Goal: Task Accomplishment & Management: Manage account settings

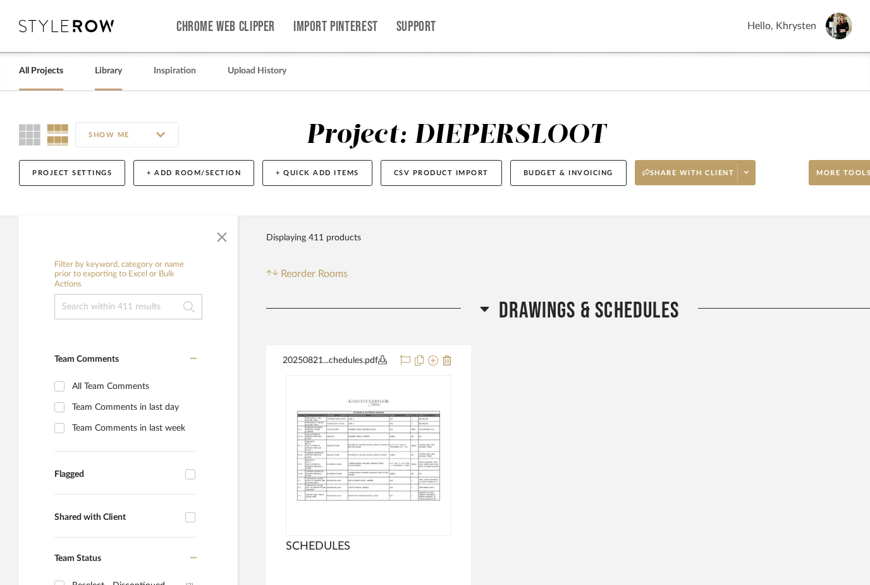
click at [113, 74] on link "Library" at bounding box center [108, 71] width 27 height 17
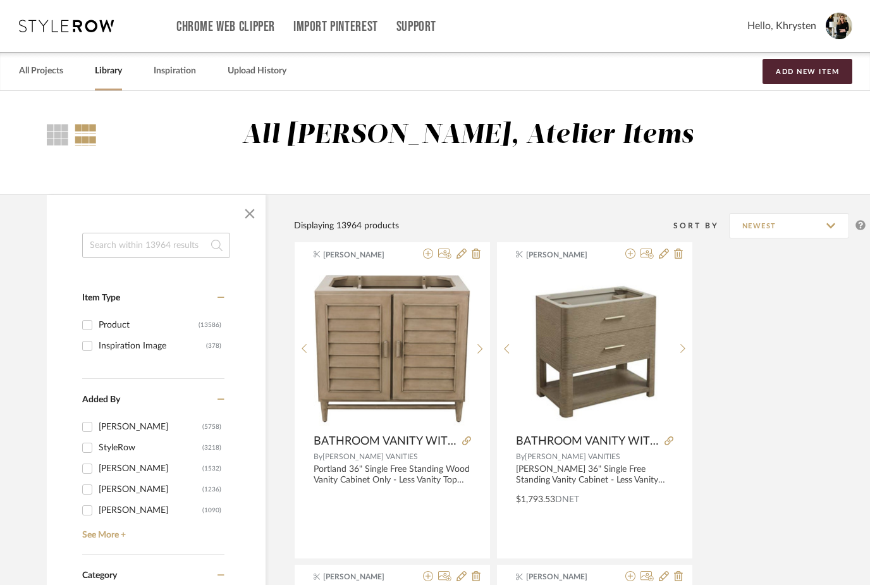
click at [113, 245] on input at bounding box center [156, 245] width 148 height 25
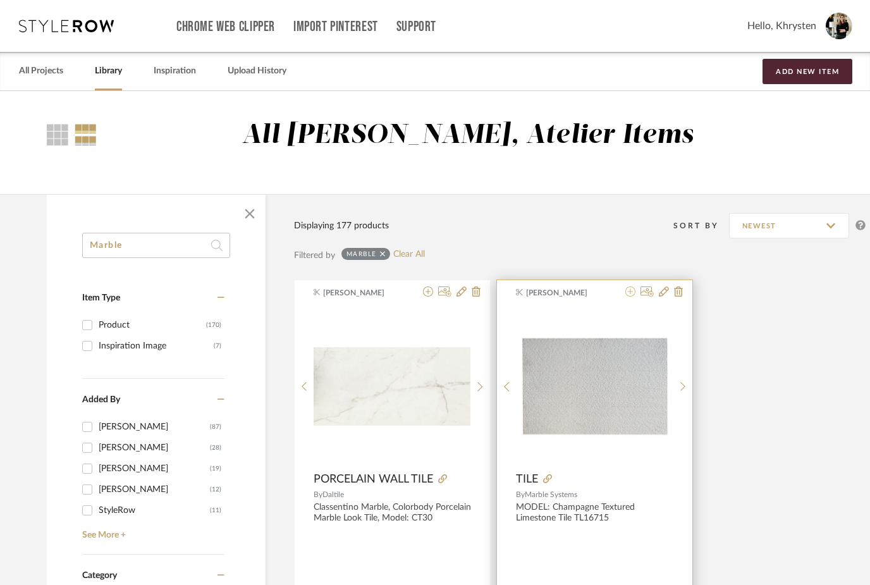
type input "Marble"
click at [632, 295] on icon at bounding box center [631, 292] width 10 height 10
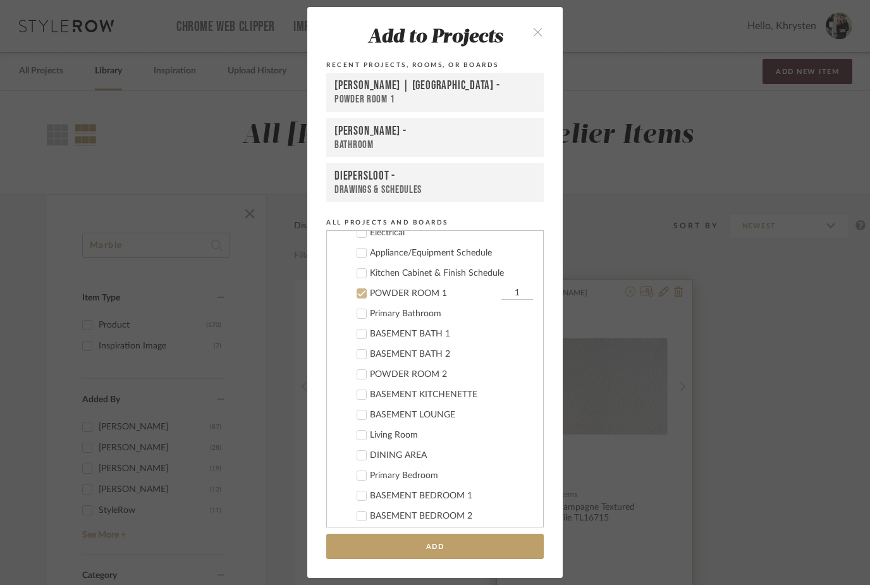
scroll to position [992, 0]
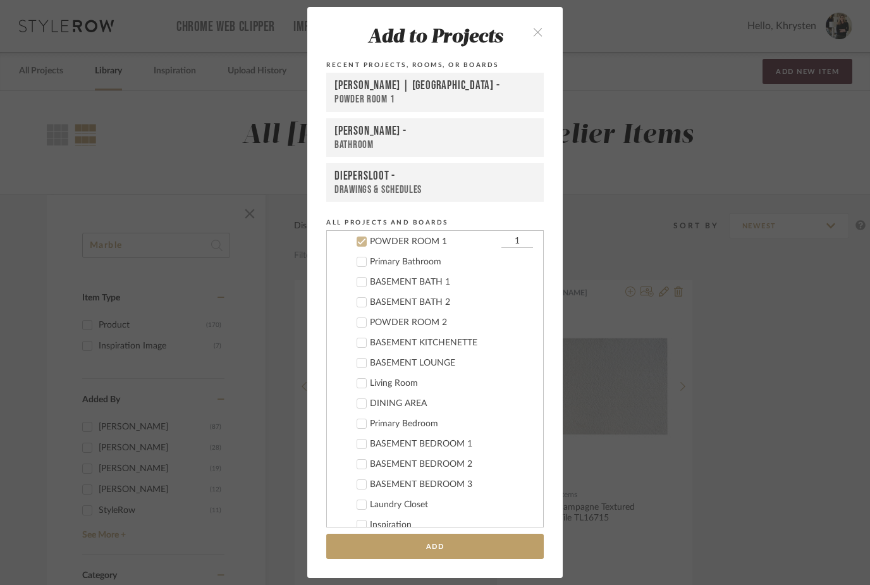
click at [364, 244] on icon at bounding box center [361, 241] width 9 height 9
checkbox input "false"
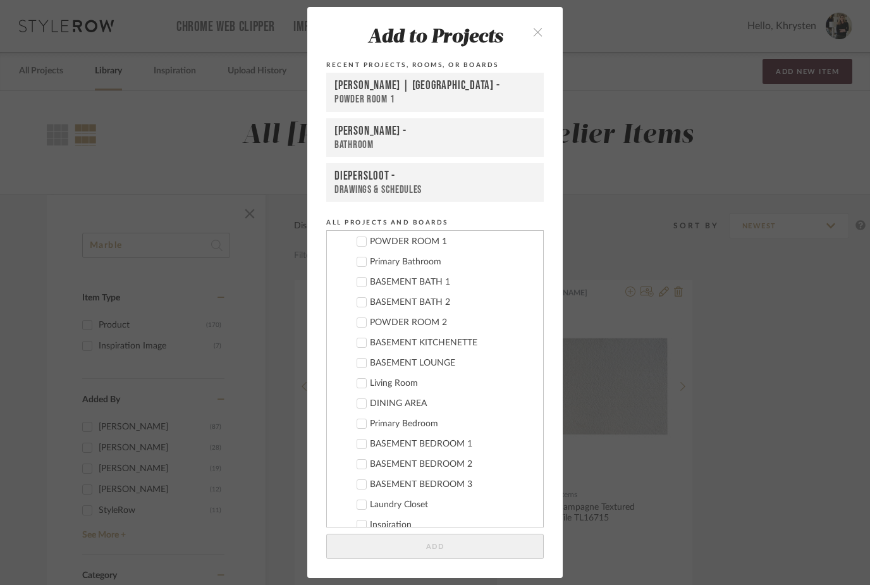
click at [535, 27] on icon "close" at bounding box center [538, 32] width 11 height 11
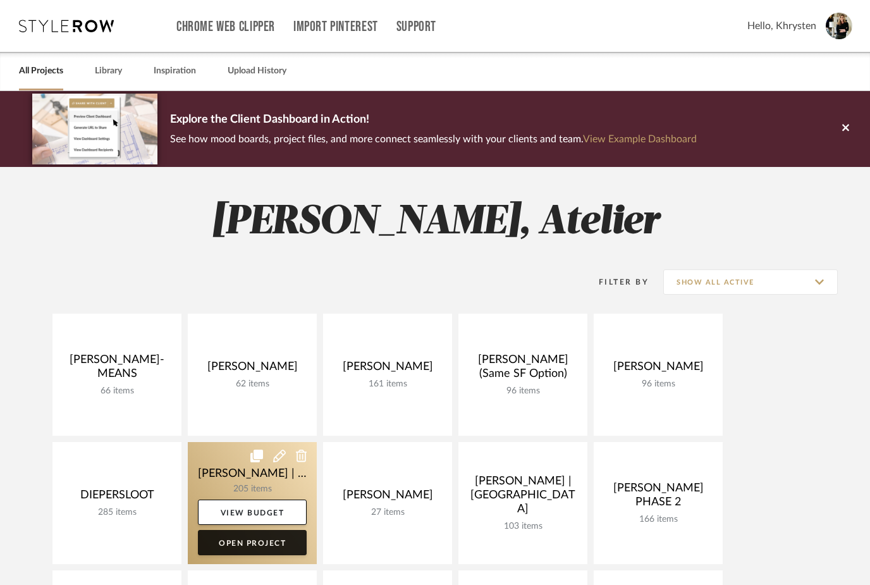
click at [238, 541] on link "Open Project" at bounding box center [252, 542] width 109 height 25
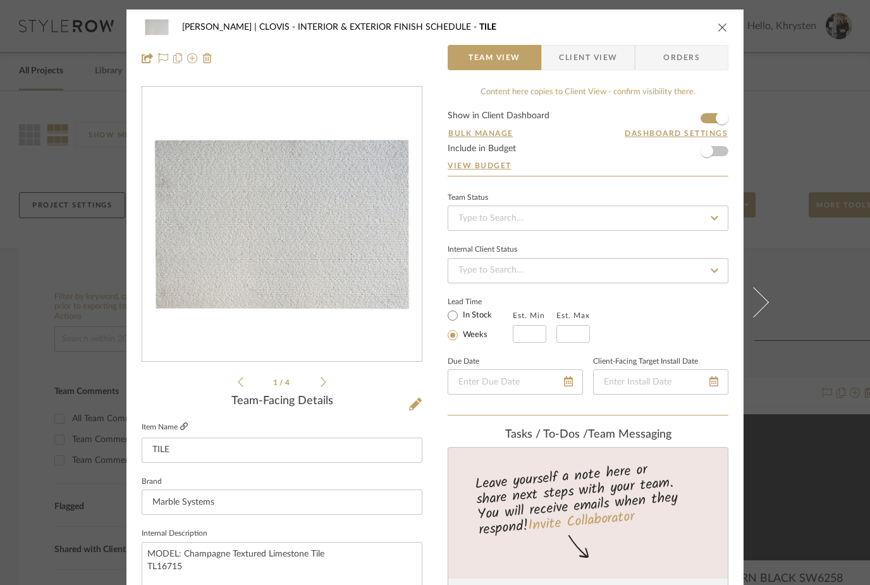
click at [186, 430] on icon at bounding box center [184, 427] width 8 height 8
click at [715, 28] on div "[PERSON_NAME] | CLOVIS INTERIOR & EXTERIOR FINISH SCHEDULE TILE" at bounding box center [435, 27] width 587 height 25
click at [725, 30] on icon "close" at bounding box center [723, 27] width 10 height 10
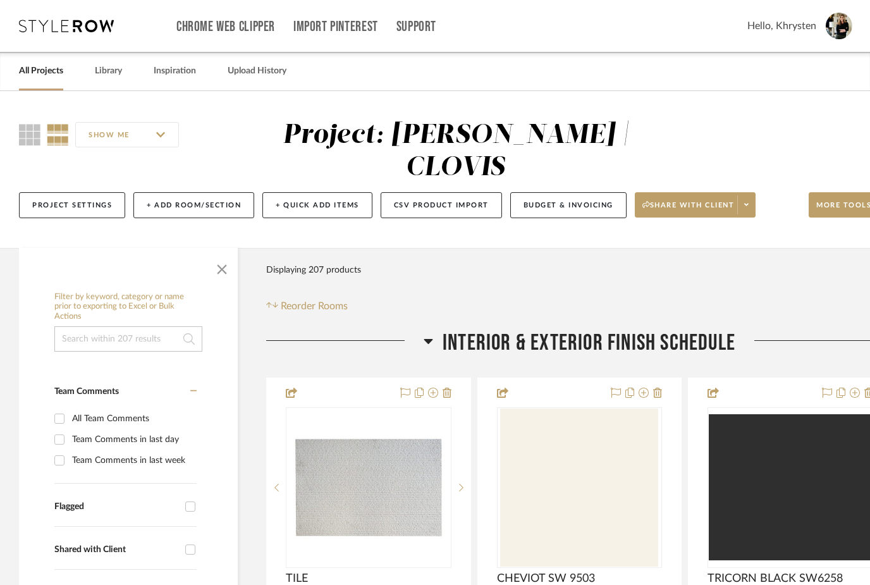
click at [220, 252] on span "button" at bounding box center [222, 267] width 30 height 30
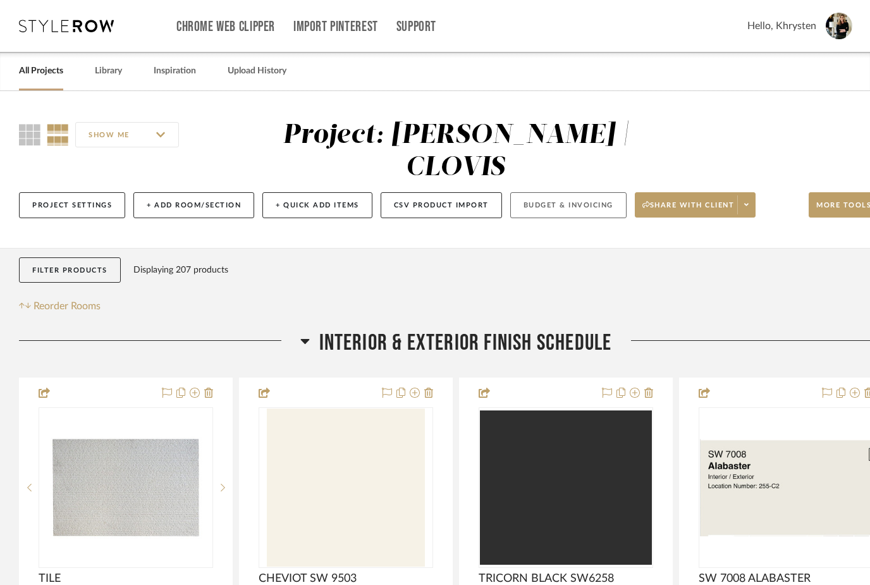
click at [598, 192] on button "Budget & Invoicing" at bounding box center [568, 205] width 116 height 26
